Goal: Task Accomplishment & Management: Manage account settings

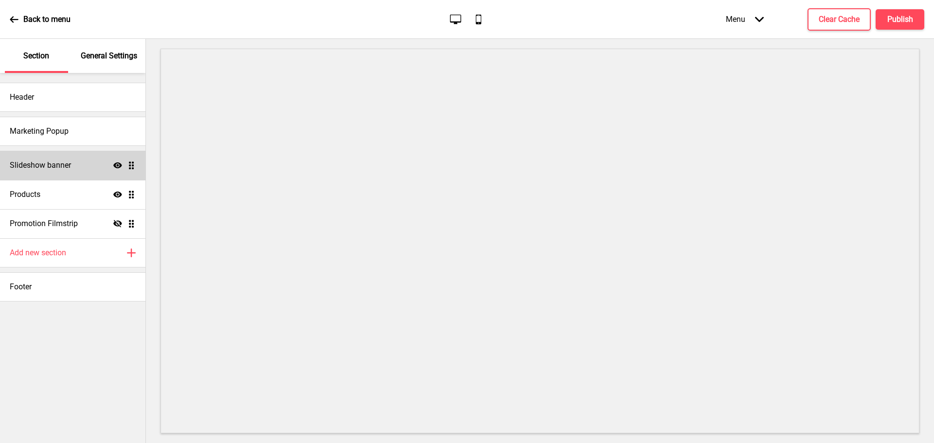
click at [131, 170] on div "Slideshow banner Show Drag" at bounding box center [72, 165] width 145 height 29
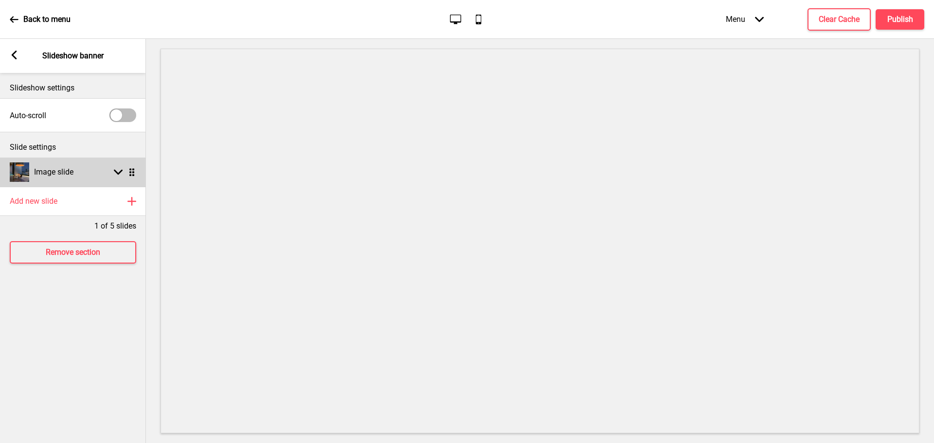
click at [114, 172] on rect at bounding box center [118, 172] width 9 height 9
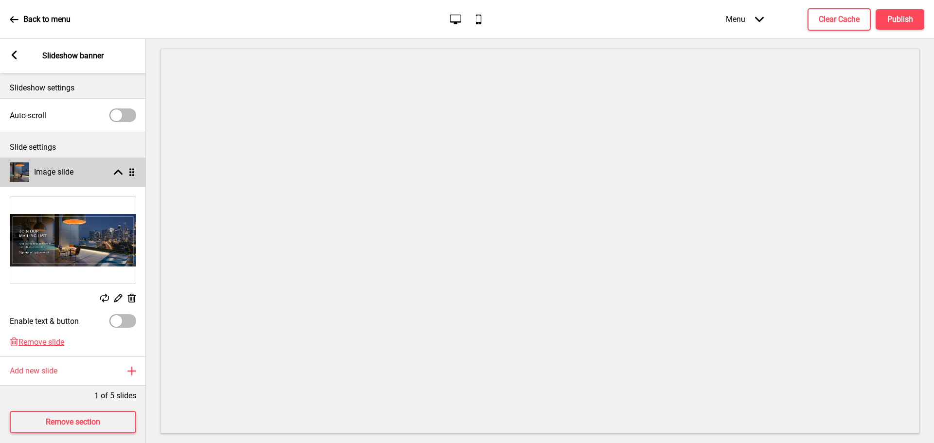
click at [114, 172] on rect at bounding box center [118, 172] width 9 height 9
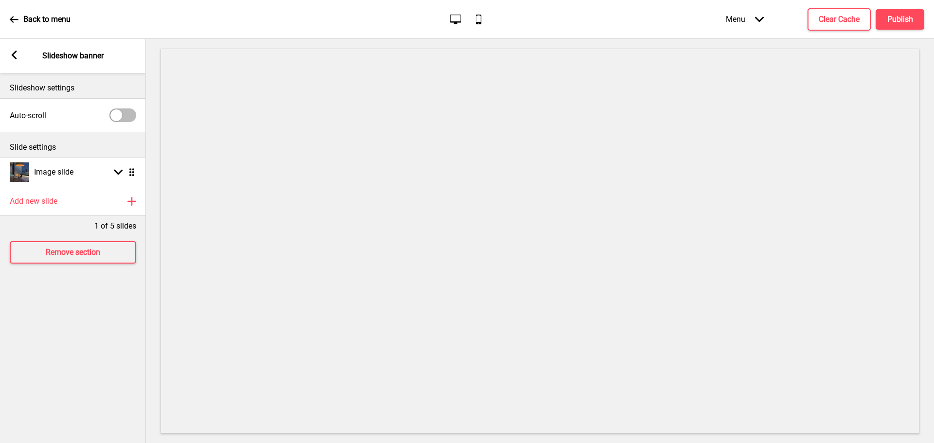
click at [16, 57] on icon at bounding box center [14, 55] width 5 height 9
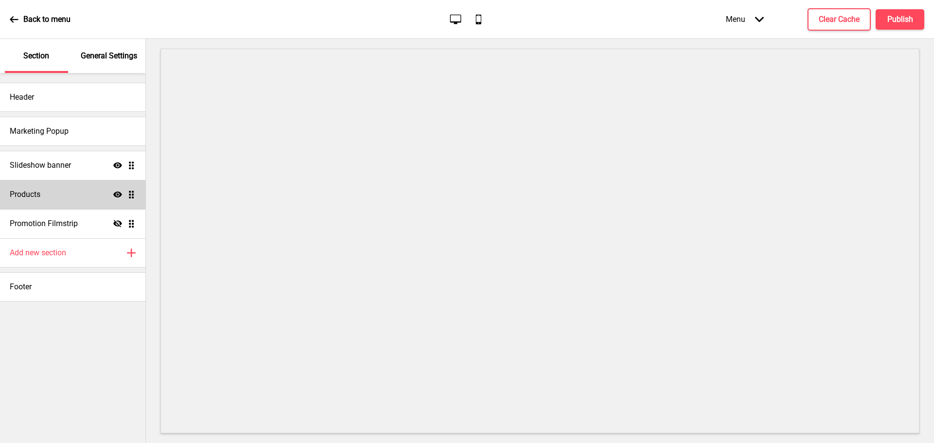
click at [130, 198] on ul "Slideshow banner Show Drag Products Show Drag Promotion Filmstrip Hide Drag" at bounding box center [72, 195] width 145 height 88
click at [132, 222] on ul "Slideshow banner Show Drag Products Show Drag Promotion Filmstrip Hide Drag" at bounding box center [72, 195] width 145 height 88
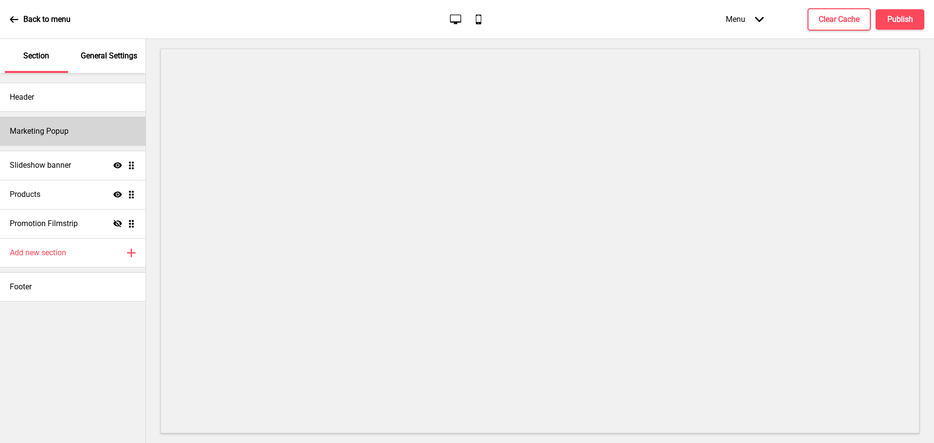
click at [97, 135] on div "Marketing Popup" at bounding box center [72, 131] width 145 height 29
select select "timeDelay"
select select "daily"
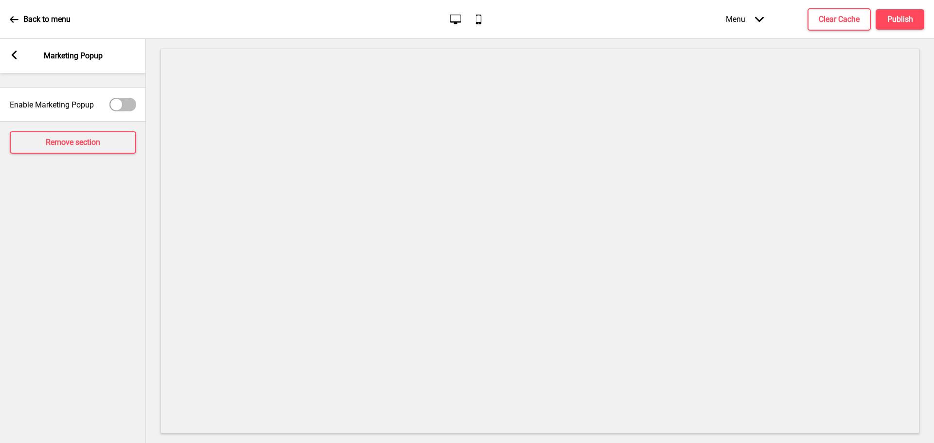
click at [12, 54] on icon at bounding box center [14, 55] width 5 height 9
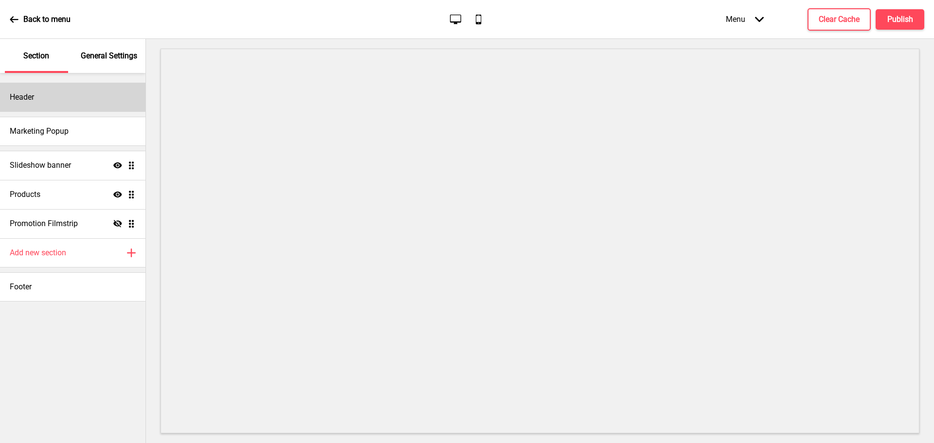
click at [57, 102] on div "Header" at bounding box center [72, 97] width 145 height 29
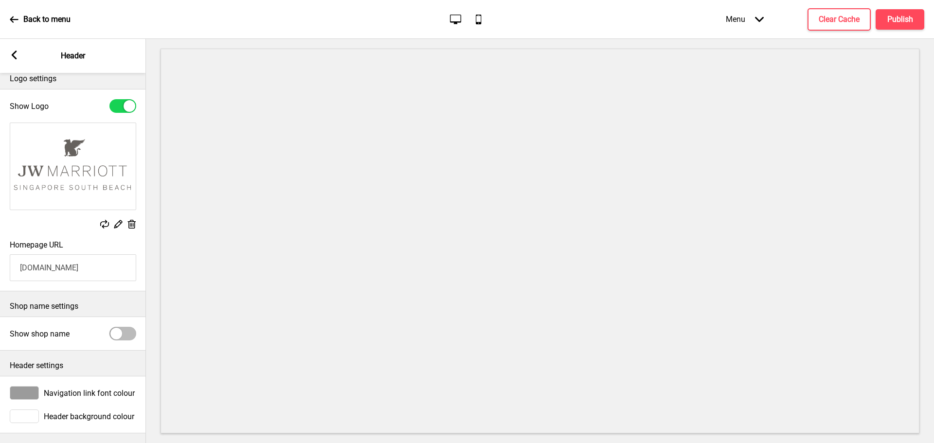
scroll to position [18, 0]
